Goal: Information Seeking & Learning: Learn about a topic

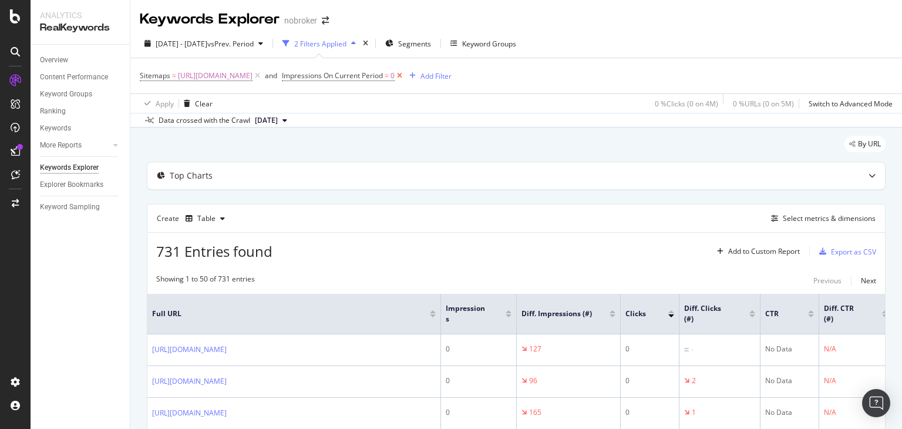
click at [405, 78] on icon at bounding box center [400, 76] width 10 height 12
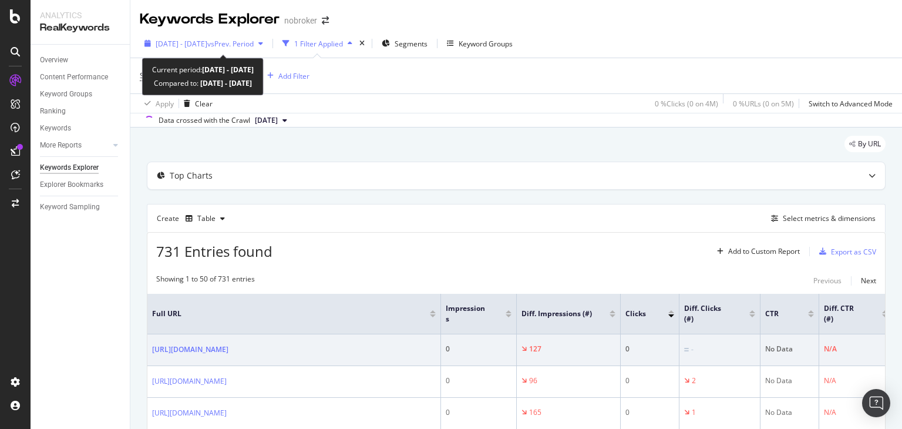
click at [246, 36] on div "[DATE] - [DATE] vs Prev. Period" at bounding box center [204, 44] width 128 height 18
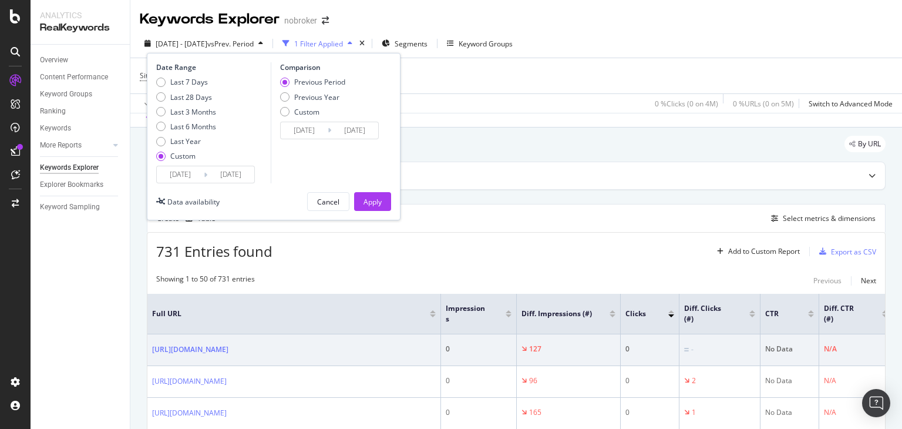
click at [457, 105] on div "Apply Clear 0 % Clicks ( 0 on 4M ) 0 % URLs ( 0 on 5M ) Switch to Advanced Mode" at bounding box center [516, 102] width 772 height 19
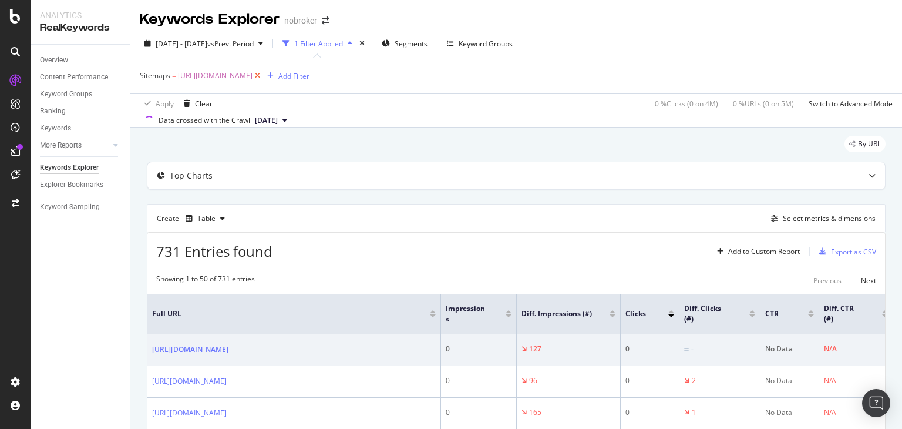
click at [263, 78] on icon at bounding box center [258, 76] width 10 height 12
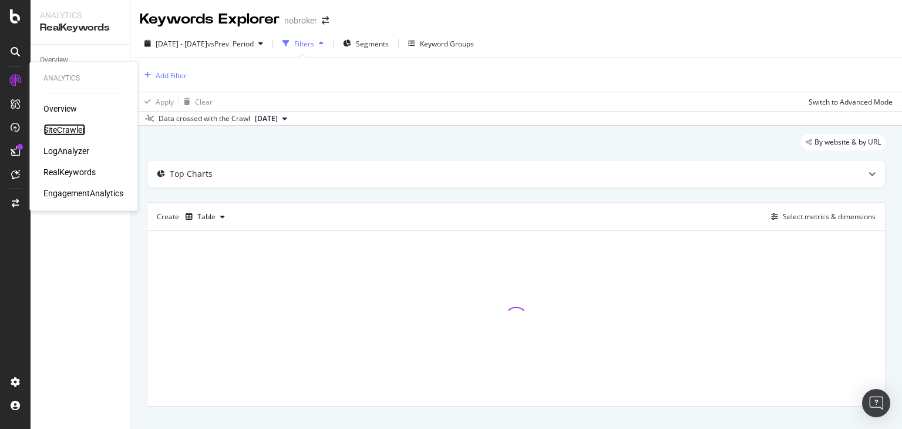
click at [56, 133] on div "SiteCrawler" at bounding box center [64, 130] width 42 height 12
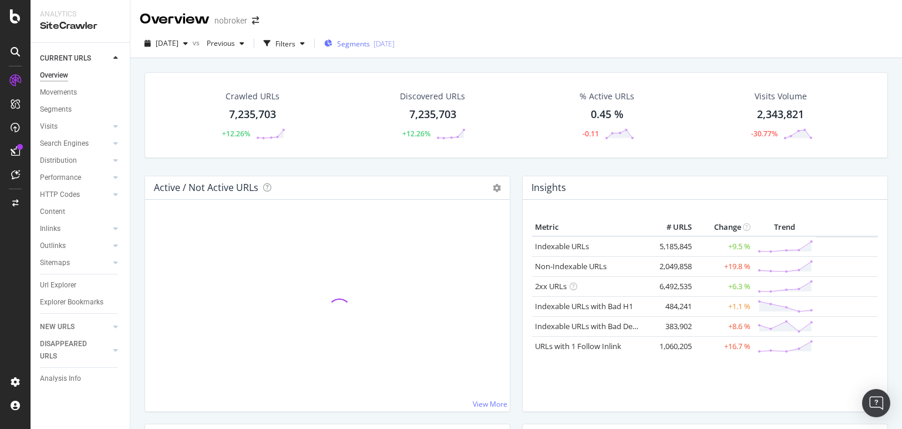
click at [362, 43] on span "Segments" at bounding box center [353, 44] width 33 height 10
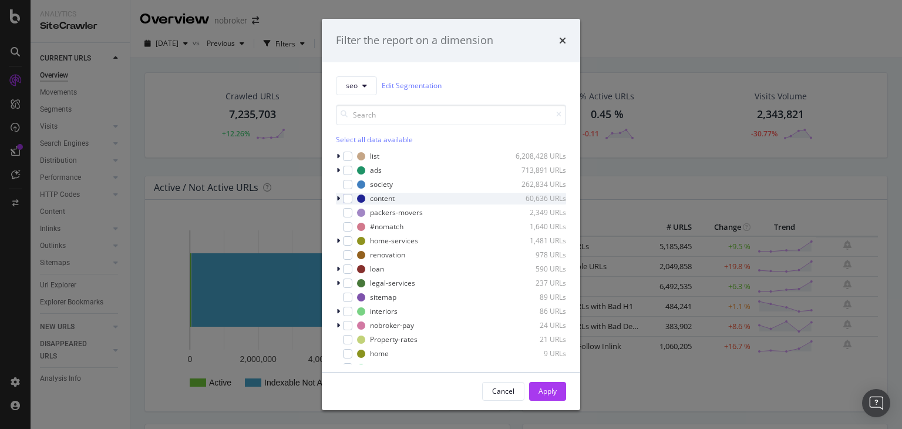
click at [338, 197] on icon "modal" at bounding box center [339, 198] width 4 height 7
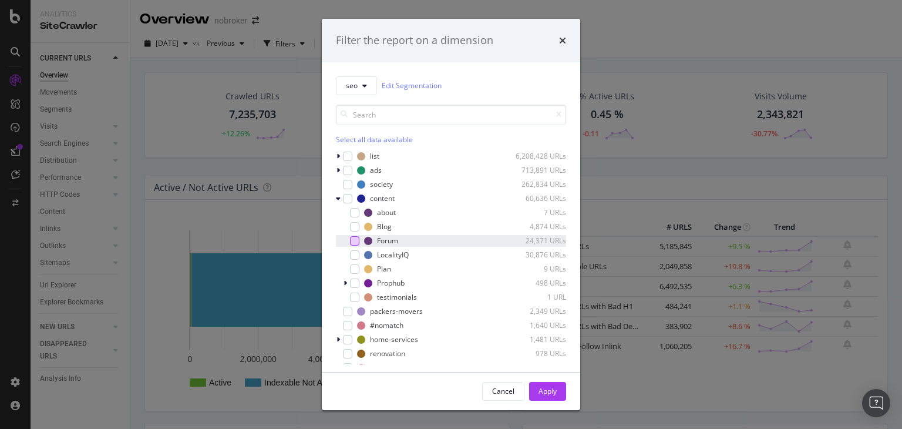
click at [352, 243] on div "modal" at bounding box center [354, 240] width 9 height 9
click at [536, 386] on button "Apply" at bounding box center [547, 391] width 37 height 19
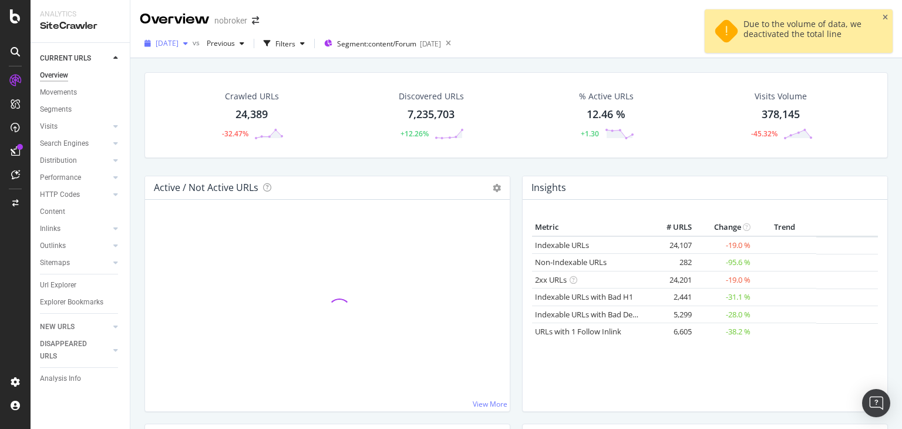
click at [179, 39] on span "[DATE]" at bounding box center [167, 43] width 23 height 10
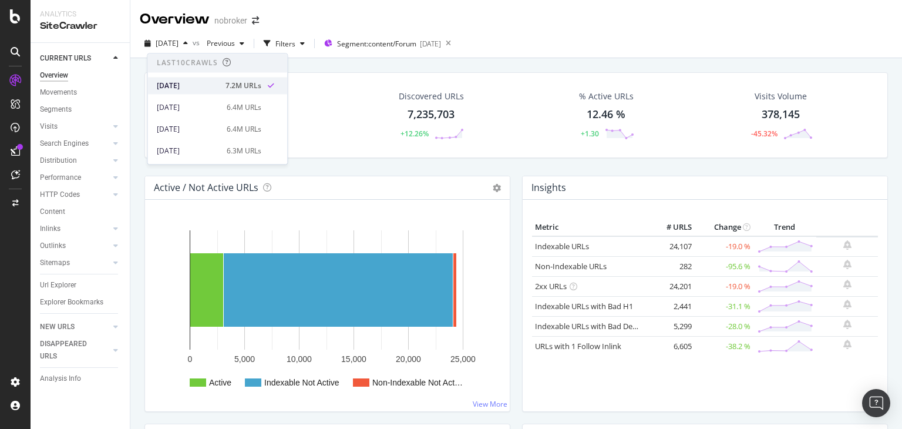
click at [204, 88] on div "[DATE]" at bounding box center [188, 85] width 62 height 11
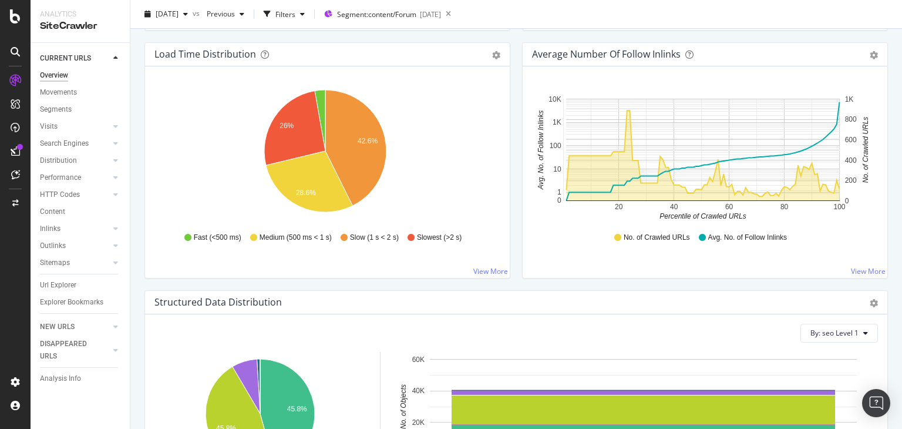
scroll to position [1273, 0]
